Goal: Navigation & Orientation: Find specific page/section

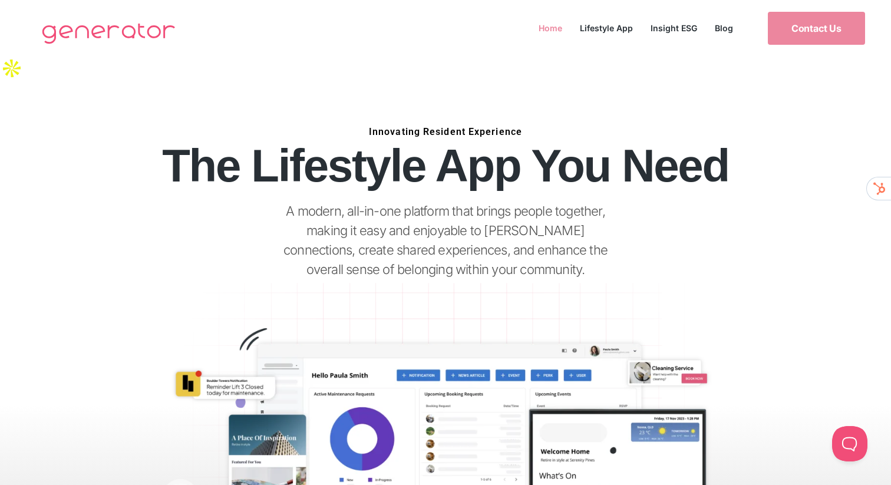
click at [555, 27] on link "Home" at bounding box center [550, 28] width 41 height 16
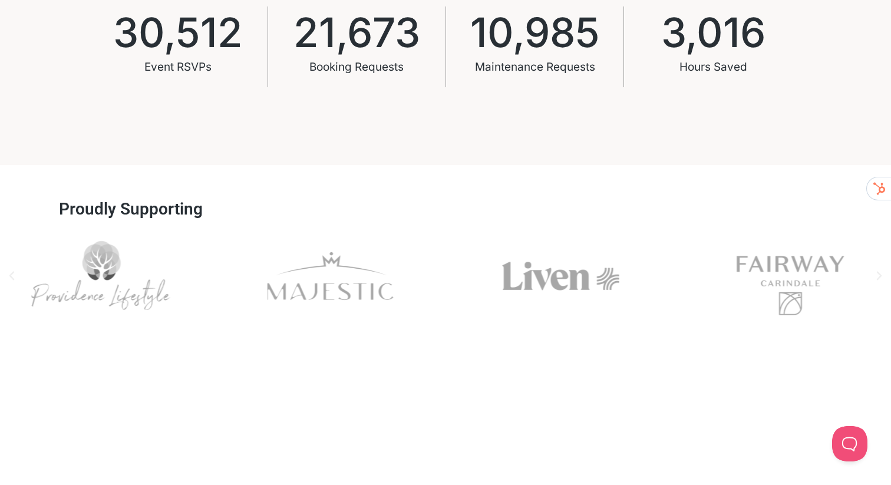
scroll to position [884, 0]
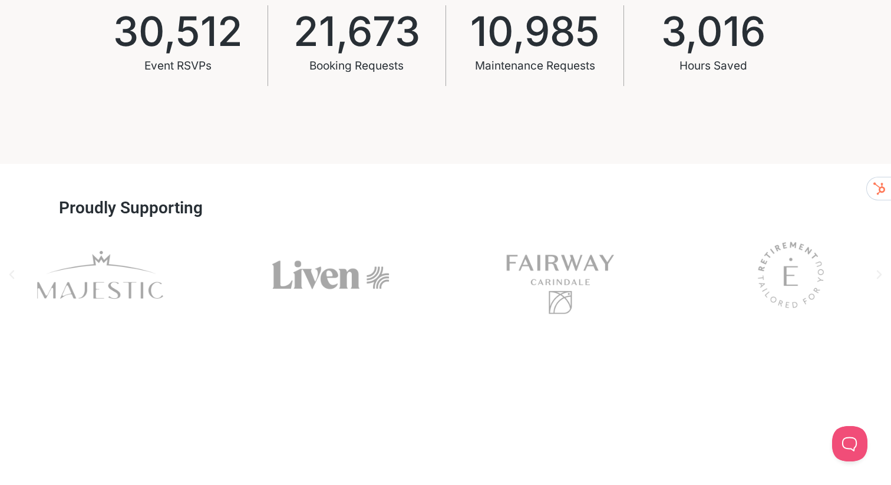
click at [878, 278] on icon "Next slide" at bounding box center [879, 275] width 5 height 9
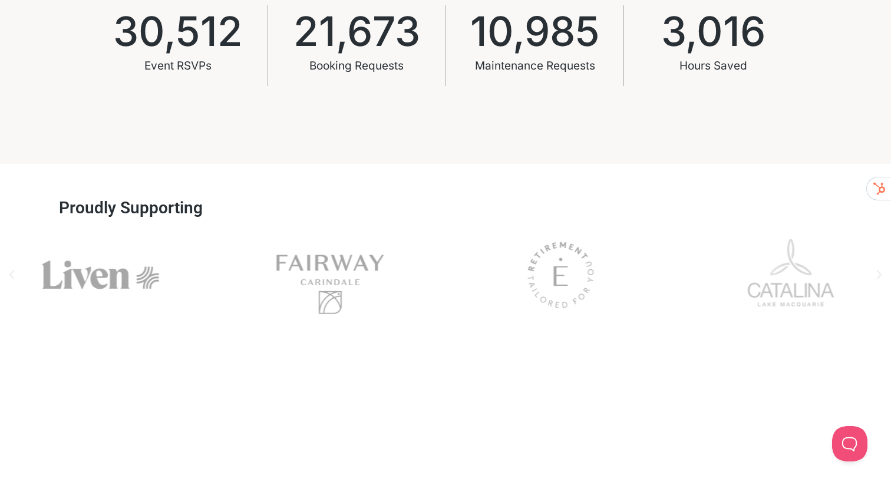
click at [878, 278] on icon "Next slide" at bounding box center [879, 275] width 5 height 9
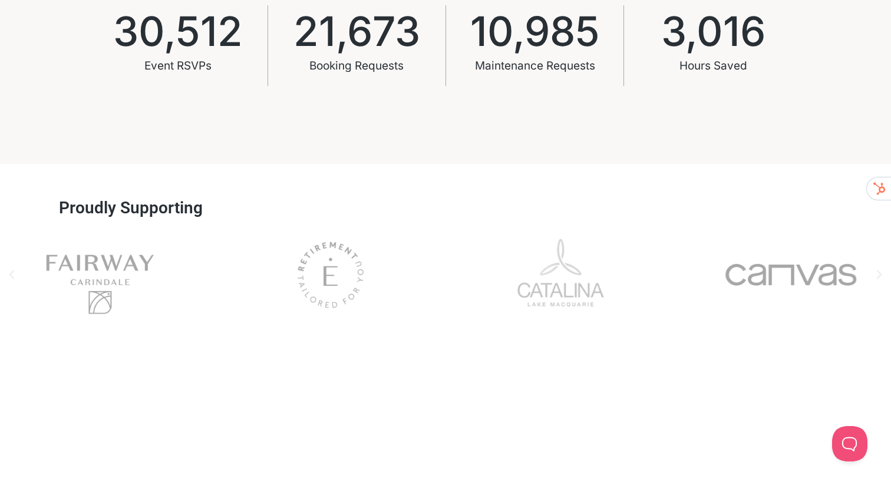
click at [879, 273] on icon "Next slide" at bounding box center [880, 275] width 12 height 12
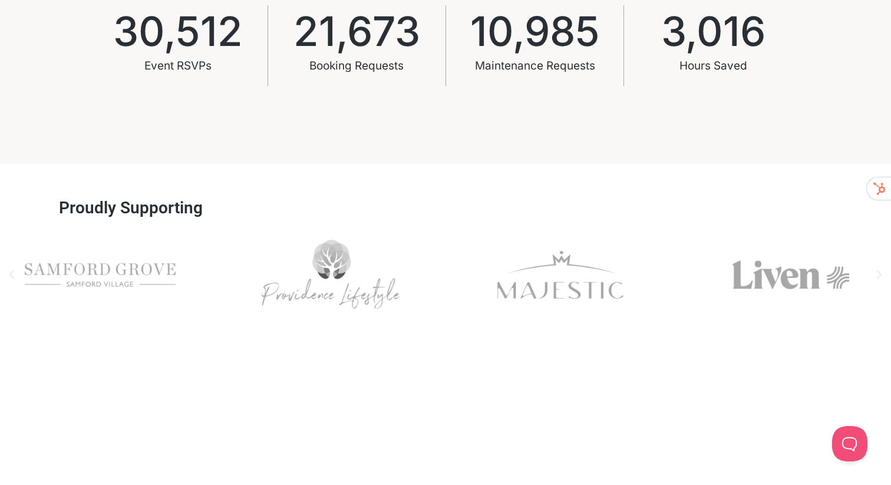
click at [13, 277] on icon "Previous slide" at bounding box center [11, 275] width 5 height 9
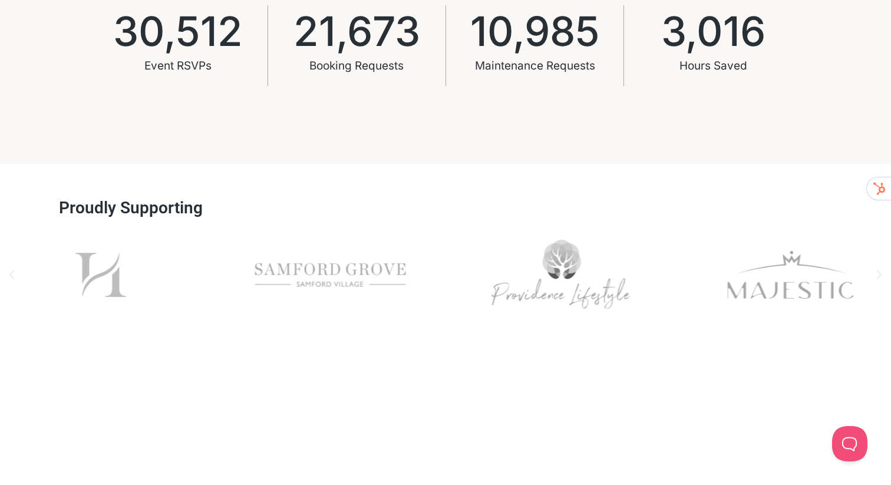
click at [13, 277] on icon "Previous slide" at bounding box center [11, 275] width 5 height 9
click at [13, 275] on icon "Previous slide" at bounding box center [12, 275] width 12 height 12
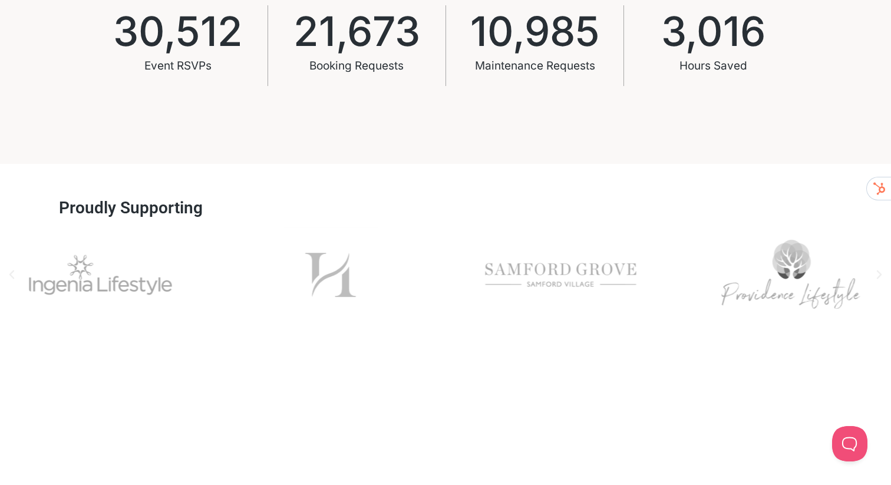
click at [13, 275] on icon "Previous slide" at bounding box center [12, 275] width 12 height 12
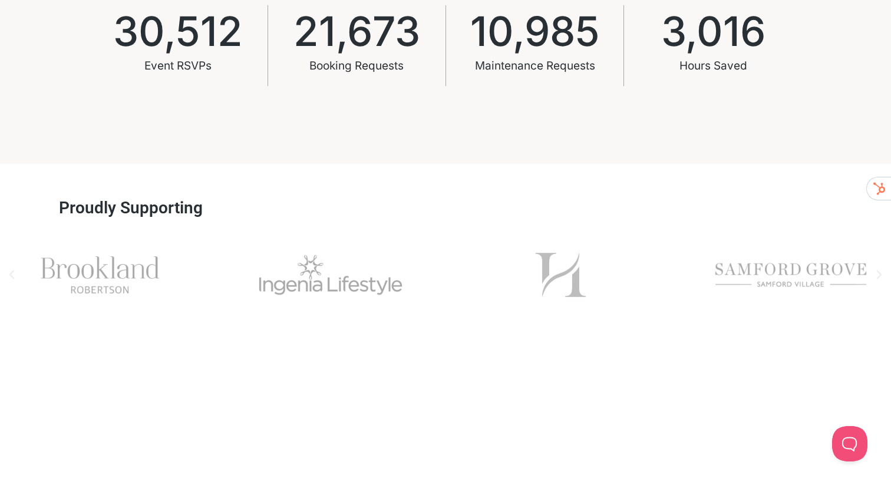
click at [13, 275] on icon "Previous slide" at bounding box center [12, 275] width 12 height 12
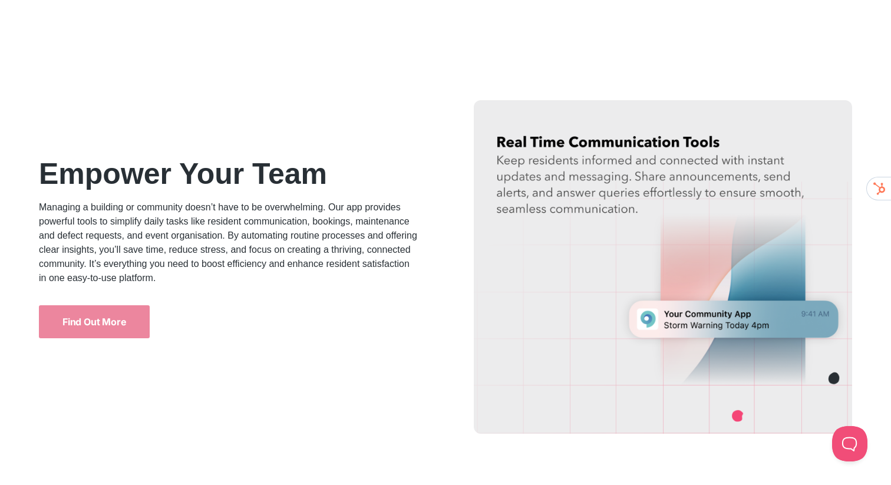
scroll to position [1339, 0]
